Goal: Task Accomplishment & Management: Complete application form

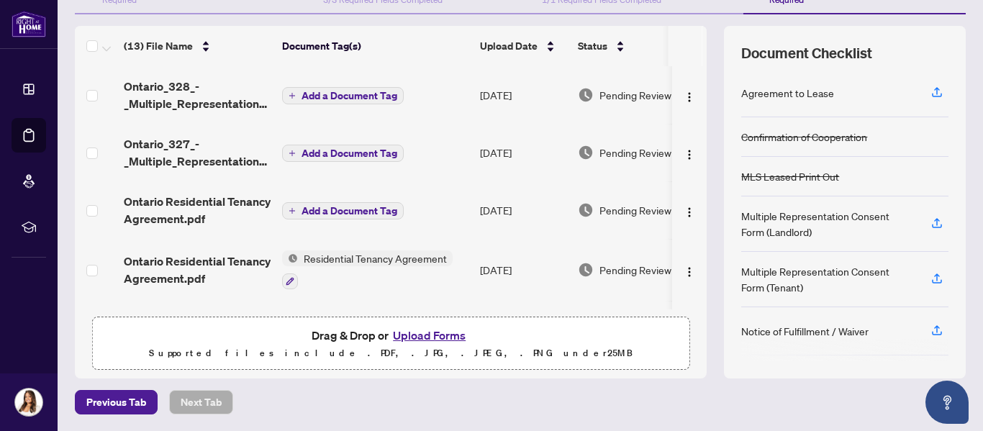
click at [293, 155] on icon "plus" at bounding box center [291, 153] width 7 height 7
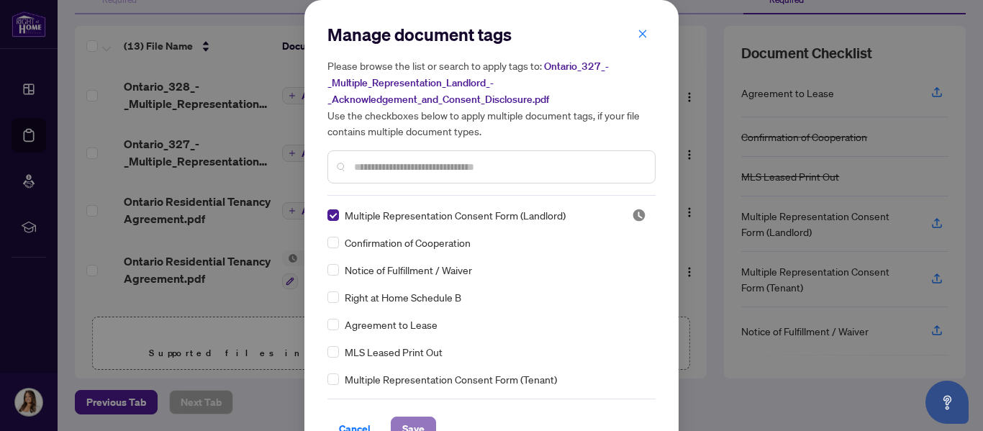
click at [391, 421] on button "Save" at bounding box center [413, 428] width 45 height 24
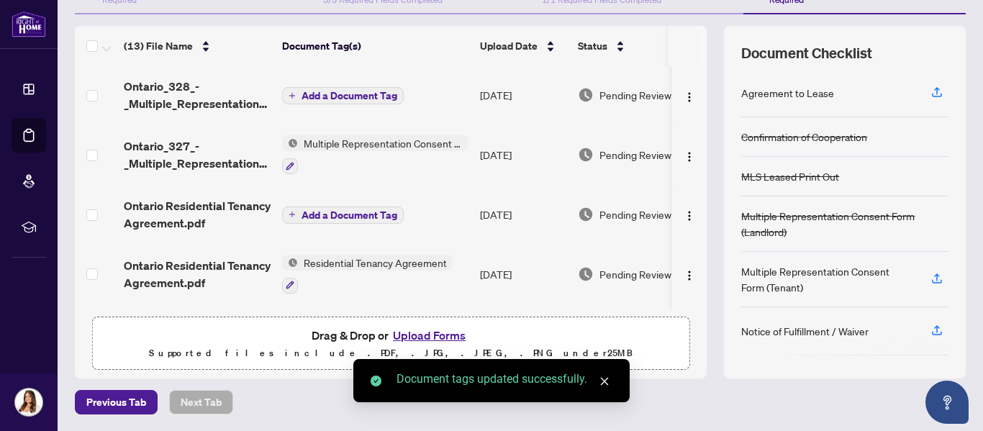
click at [350, 211] on span "Add a Document Tag" at bounding box center [349, 215] width 96 height 10
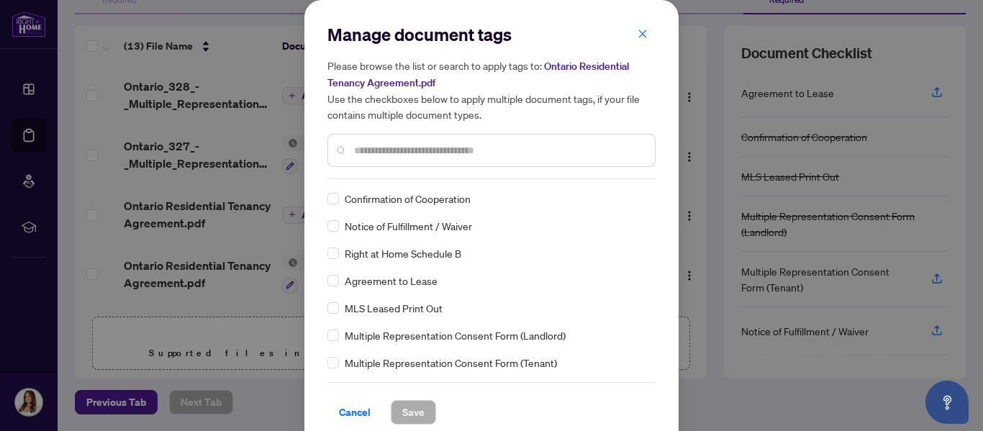
click at [470, 154] on input "text" at bounding box center [498, 150] width 289 height 16
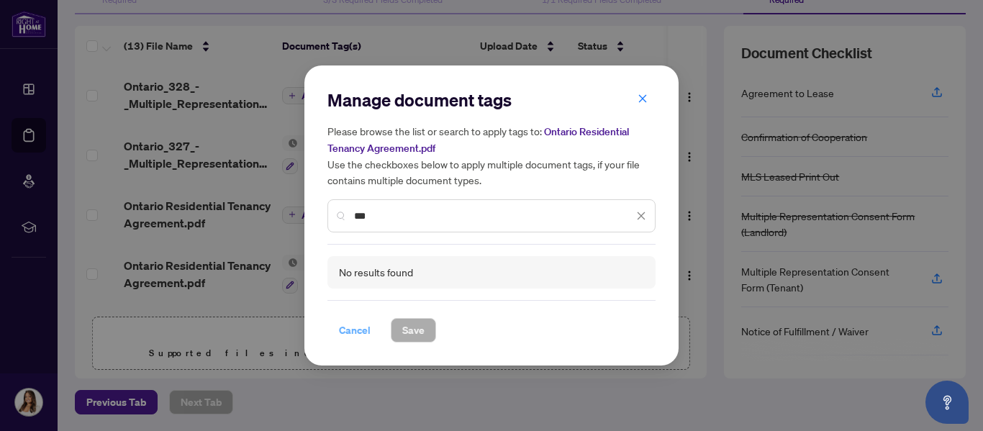
type input "***"
click at [366, 326] on span "Cancel" at bounding box center [355, 330] width 32 height 23
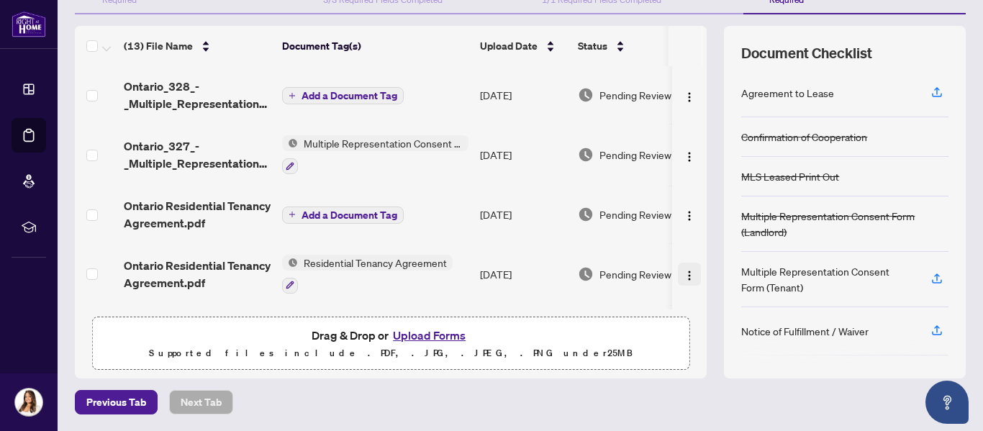
click at [683, 271] on img "button" at bounding box center [689, 276] width 12 height 12
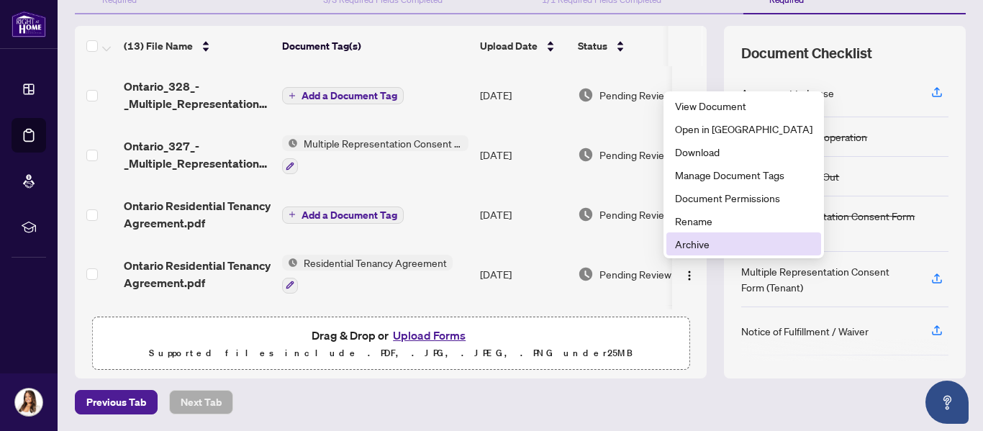
click at [686, 240] on span "Archive" at bounding box center [743, 244] width 137 height 16
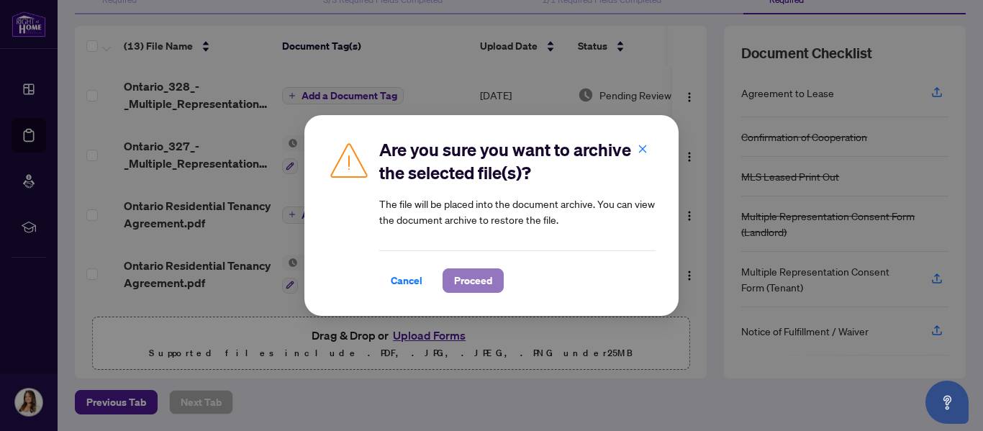
click at [449, 276] on button "Proceed" at bounding box center [472, 280] width 61 height 24
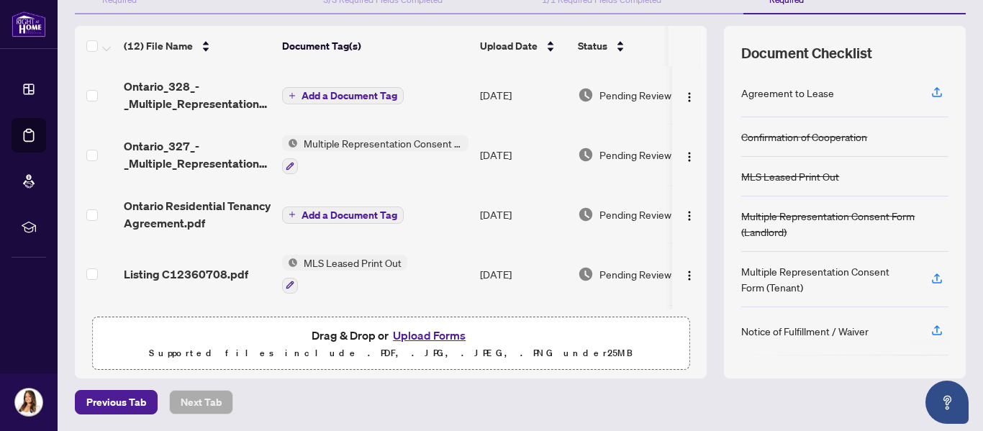
click at [355, 96] on span "Add a Document Tag" at bounding box center [349, 96] width 96 height 10
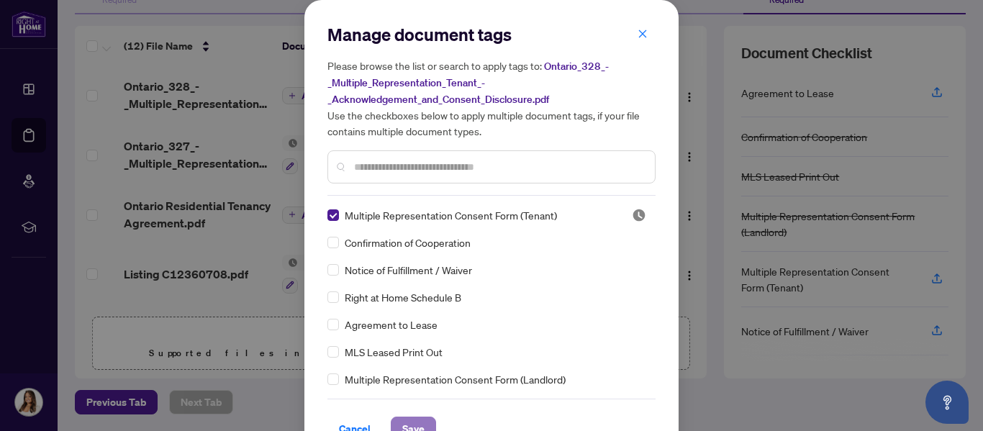
click at [402, 419] on span "Save" at bounding box center [413, 428] width 22 height 23
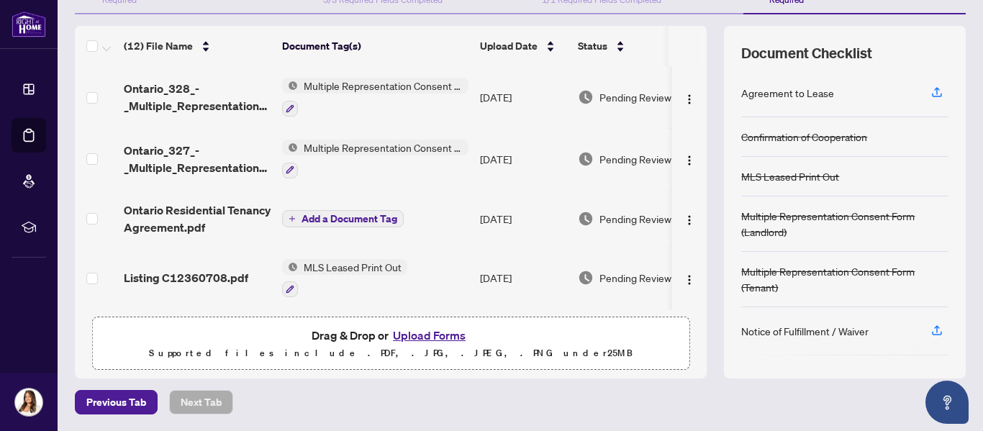
click at [326, 214] on span "Add a Document Tag" at bounding box center [349, 219] width 96 height 10
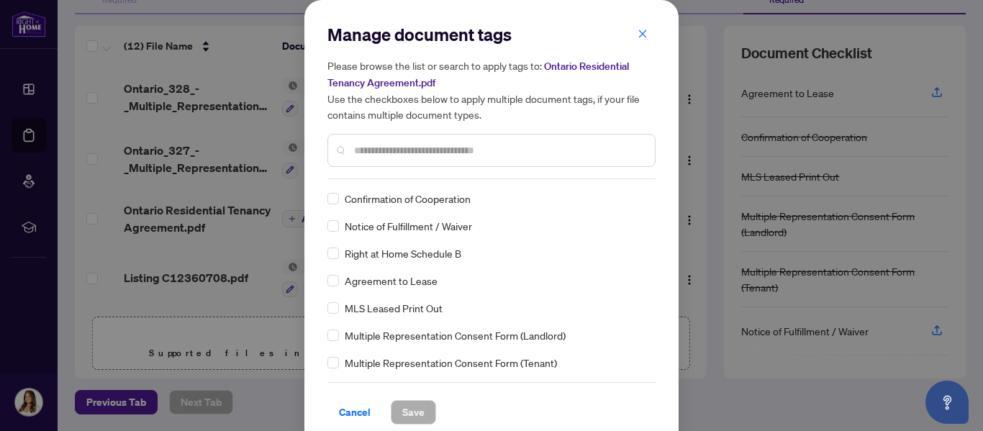
click at [486, 158] on div at bounding box center [491, 150] width 328 height 33
click at [472, 149] on input "text" at bounding box center [498, 150] width 289 height 16
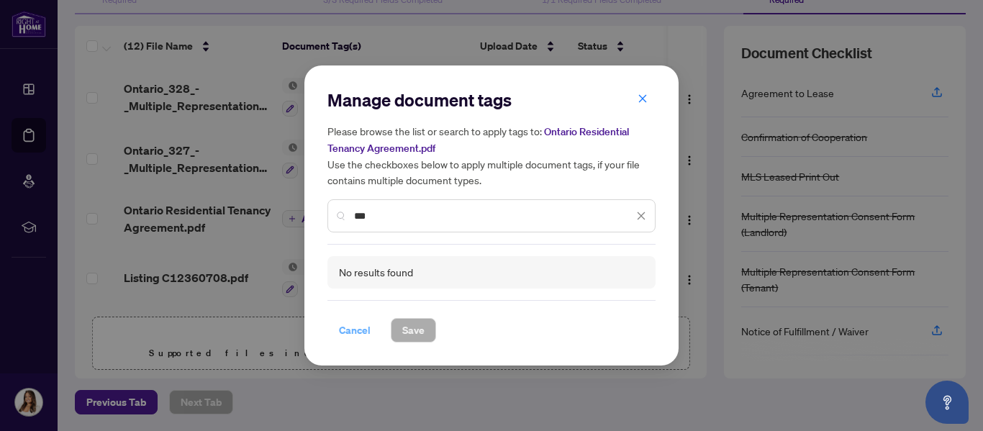
type input "***"
click at [353, 324] on span "Cancel" at bounding box center [355, 330] width 32 height 23
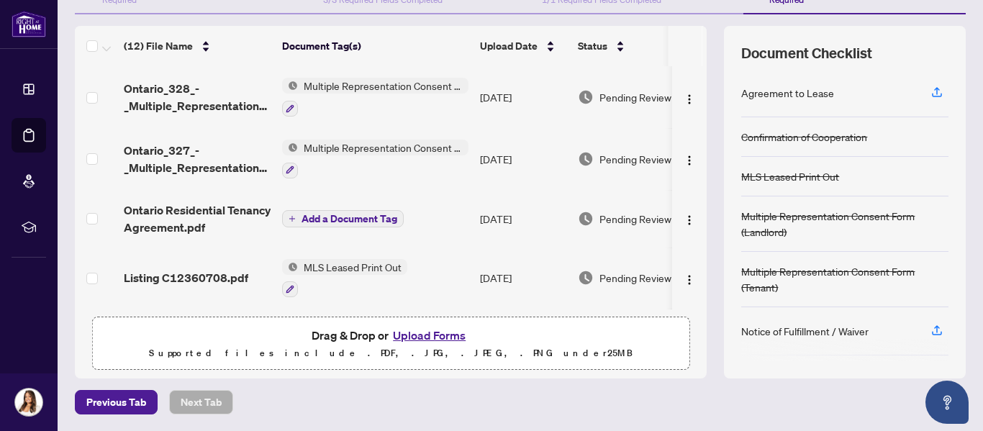
click at [291, 215] on icon "plus" at bounding box center [291, 218] width 7 height 7
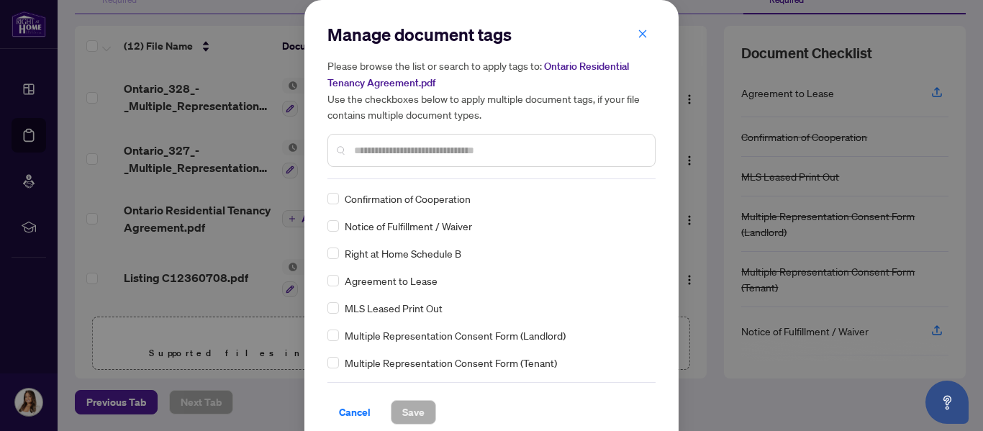
click at [564, 154] on input "text" at bounding box center [498, 150] width 289 height 16
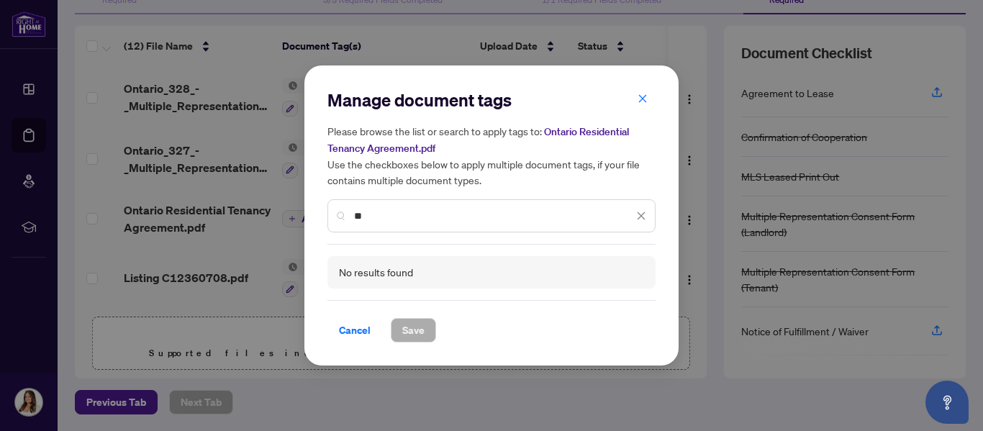
type input "*"
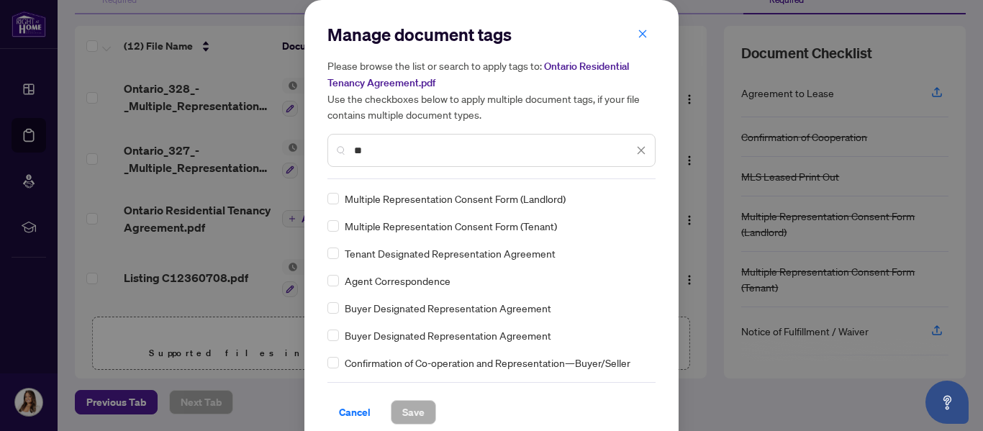
type input "*"
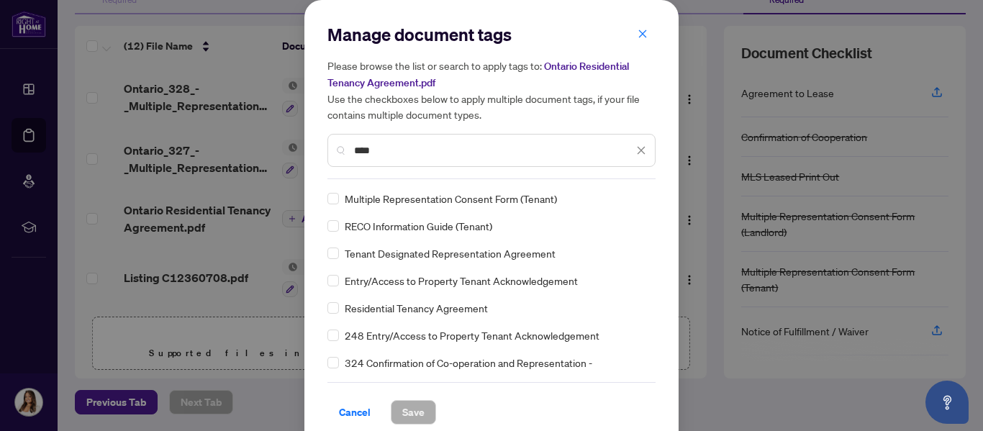
type input "****"
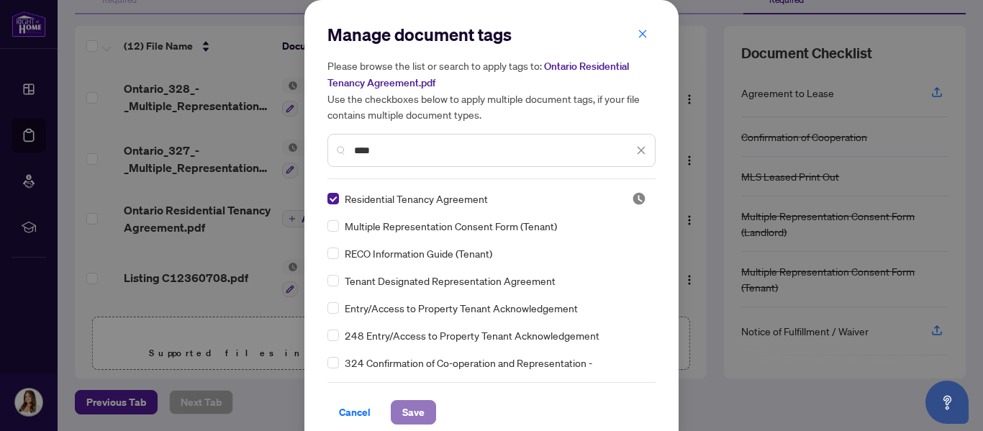
click at [414, 410] on span "Save" at bounding box center [413, 412] width 22 height 23
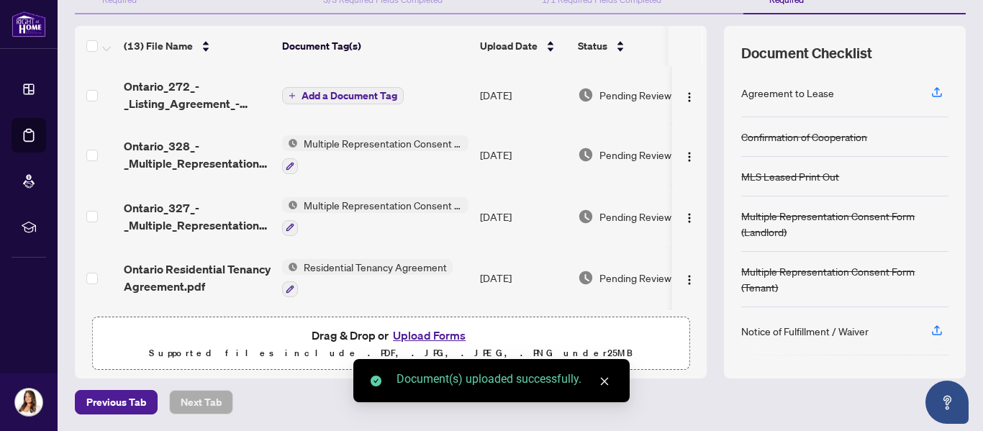
click at [386, 94] on span "Add a Document Tag" at bounding box center [349, 96] width 96 height 10
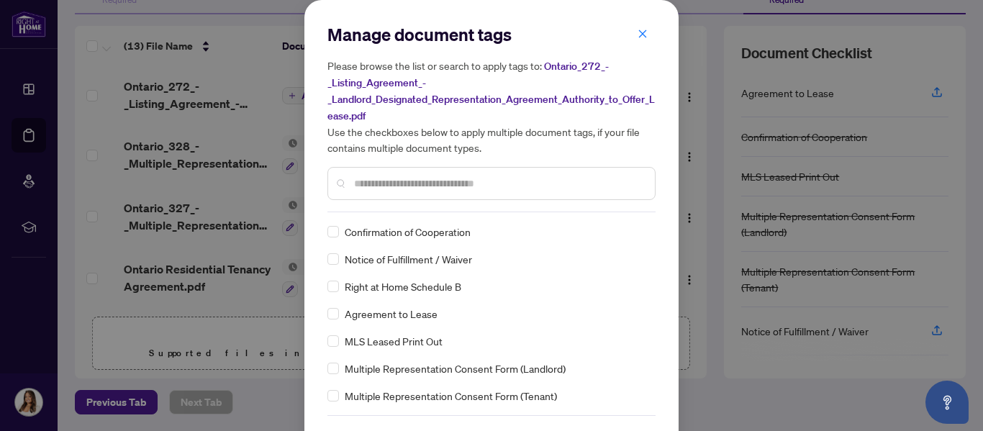
click at [393, 183] on input "text" at bounding box center [498, 184] width 289 height 16
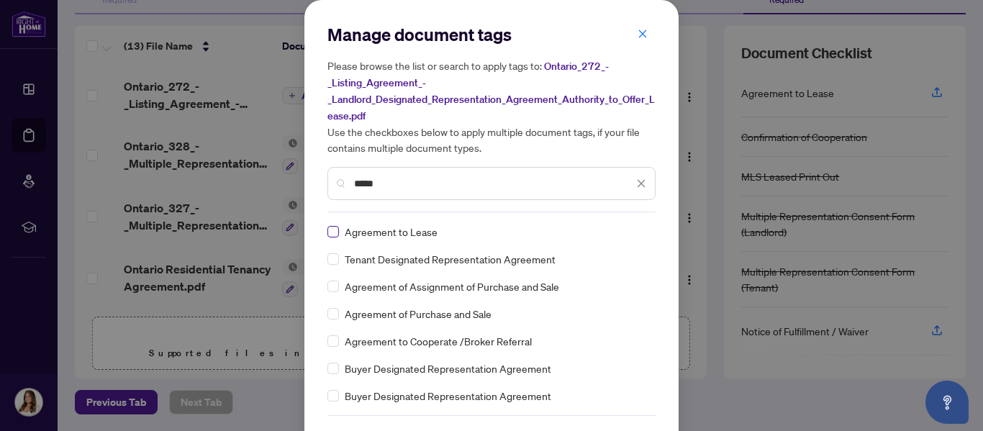
type input "*****"
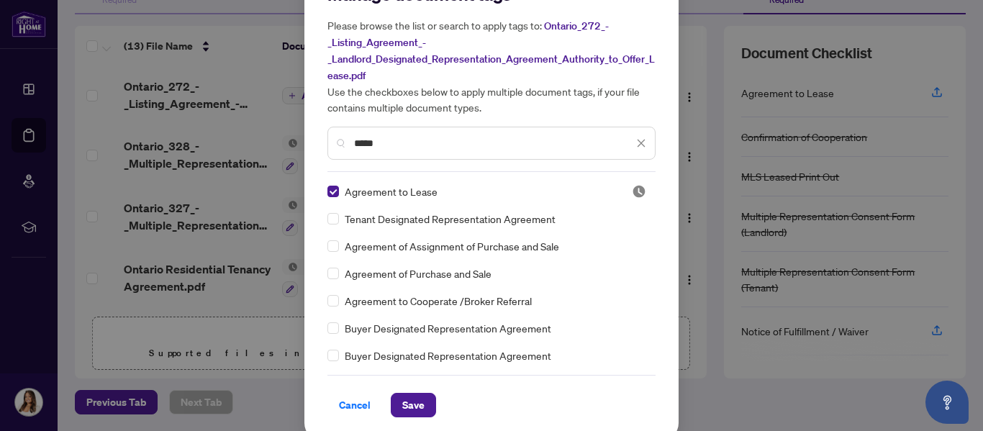
scroll to position [47, 0]
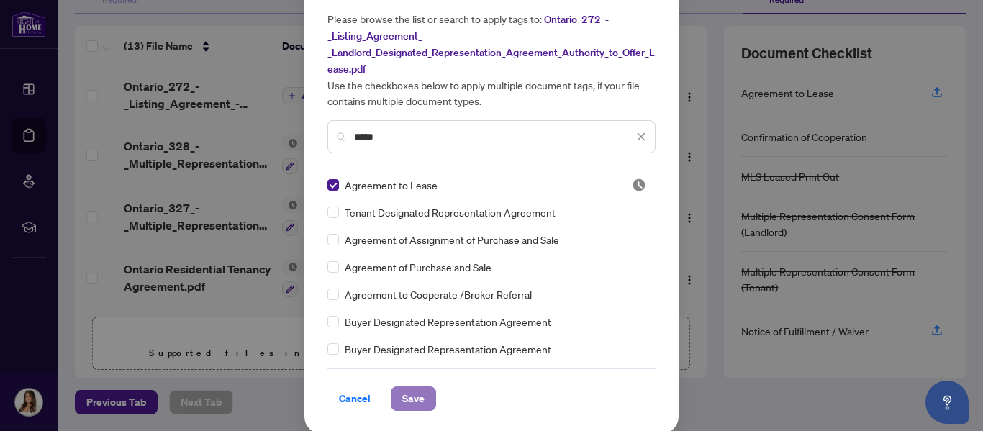
click at [411, 394] on span "Save" at bounding box center [413, 398] width 22 height 23
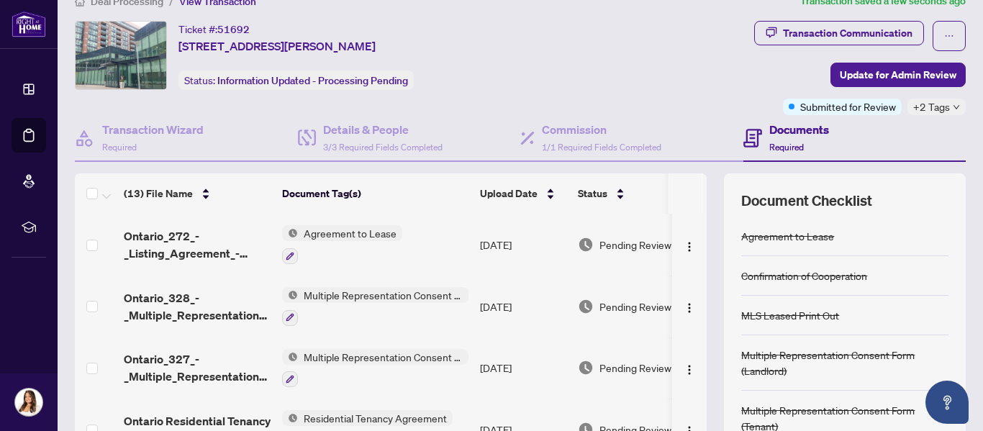
scroll to position [0, 0]
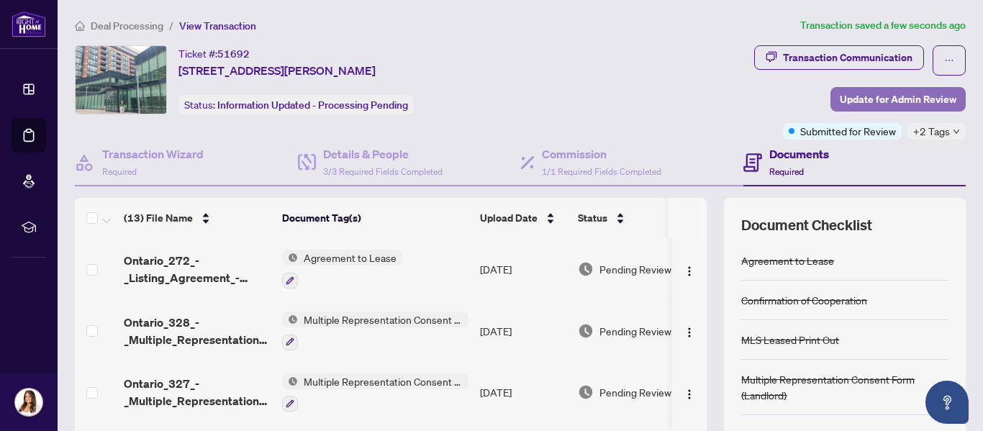
click at [908, 99] on span "Update for Admin Review" at bounding box center [897, 99] width 117 height 23
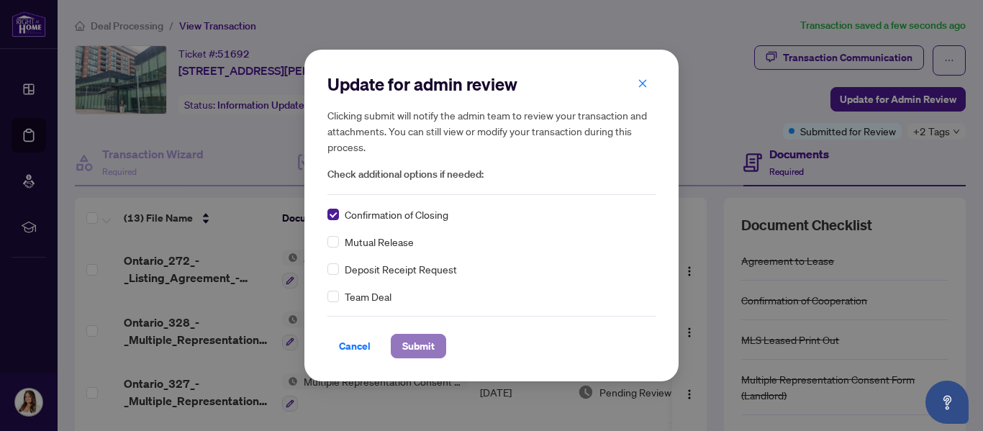
click at [405, 350] on span "Submit" at bounding box center [418, 345] width 32 height 23
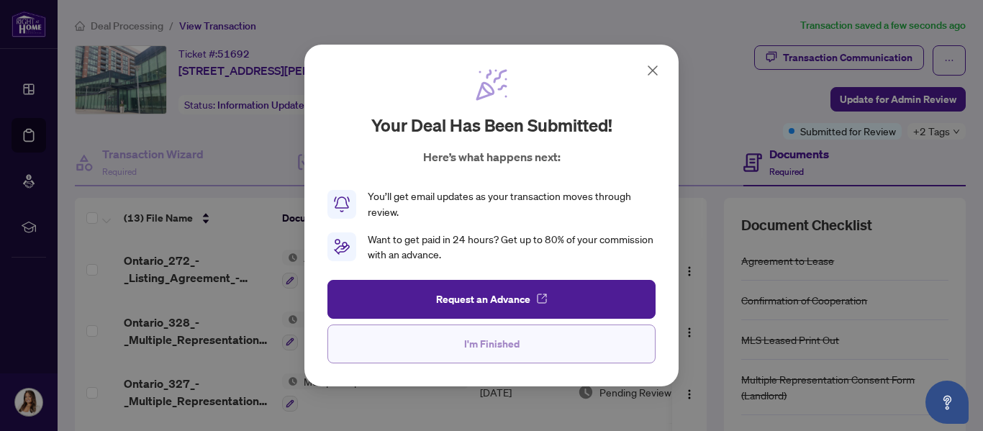
click at [481, 342] on span "I'm Finished" at bounding box center [491, 343] width 55 height 23
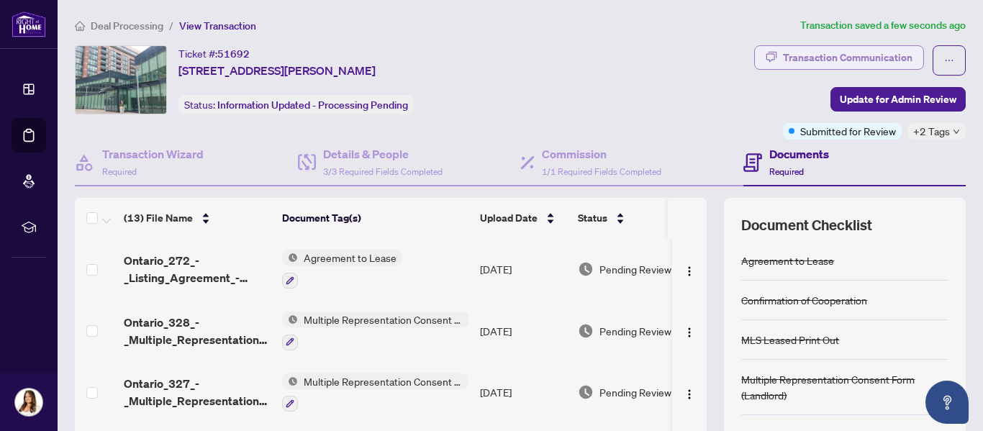
click at [861, 57] on div "Transaction Communication" at bounding box center [847, 57] width 129 height 23
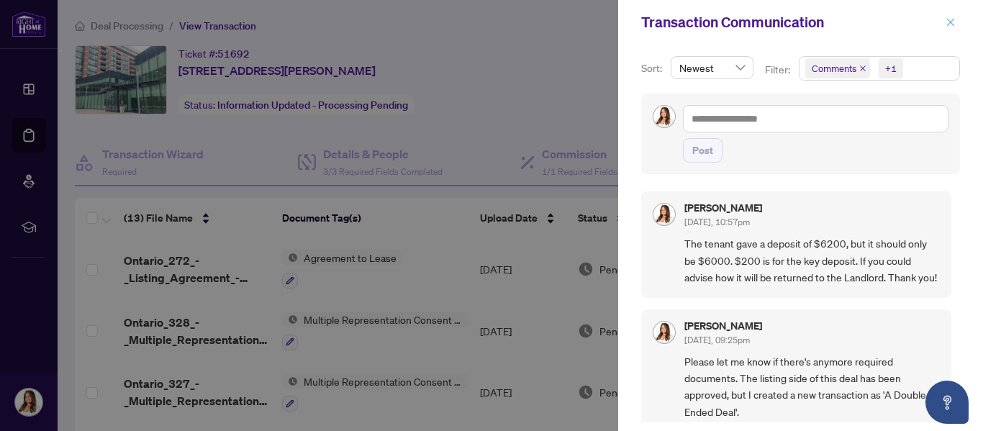
click at [947, 22] on icon "close" at bounding box center [950, 22] width 10 height 10
